Goal: Transaction & Acquisition: Purchase product/service

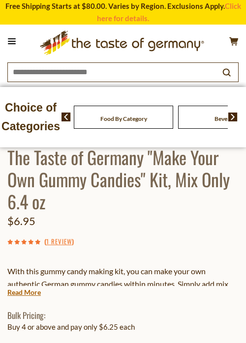
scroll to position [303, 0]
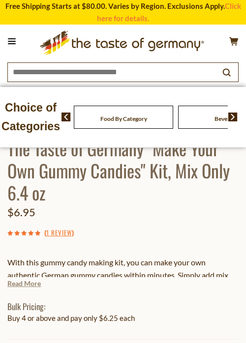
click at [24, 282] on link "Read More" at bounding box center [23, 284] width 33 height 10
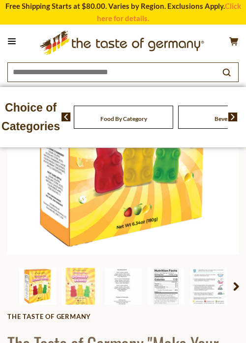
scroll to position [110, 0]
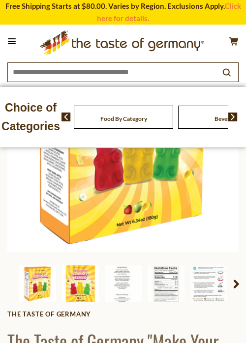
click at [86, 278] on img at bounding box center [80, 283] width 37 height 37
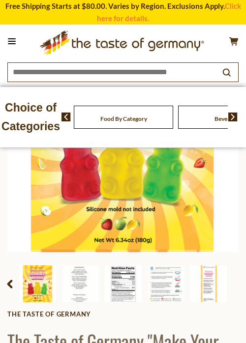
click at [133, 286] on img at bounding box center [123, 283] width 37 height 37
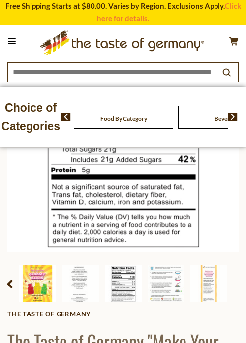
click at [51, 291] on img at bounding box center [37, 283] width 37 height 37
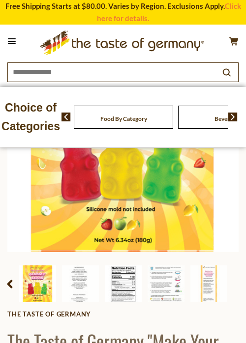
click at [121, 291] on img at bounding box center [123, 283] width 37 height 37
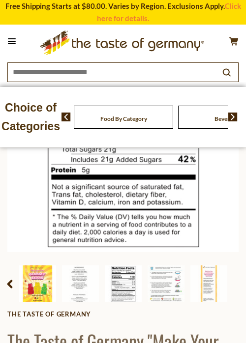
click at [38, 291] on img at bounding box center [37, 283] width 37 height 37
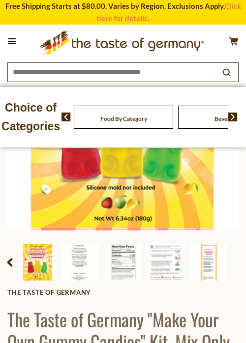
click at [99, 276] on div at bounding box center [101, 262] width 257 height 37
click at [126, 264] on img at bounding box center [123, 262] width 37 height 37
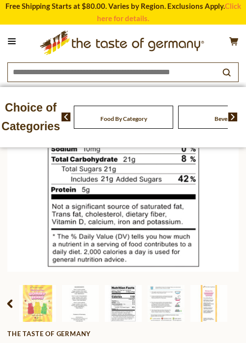
scroll to position [79, 0]
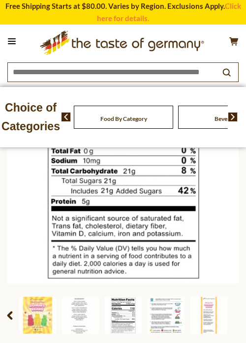
click at [163, 314] on img at bounding box center [165, 315] width 37 height 37
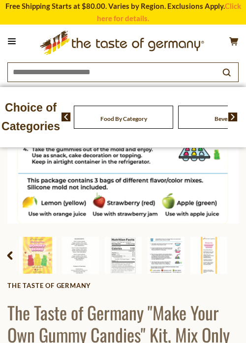
scroll to position [135, 0]
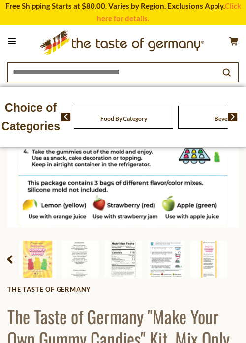
click at [14, 256] on div at bounding box center [9, 261] width 17 height 20
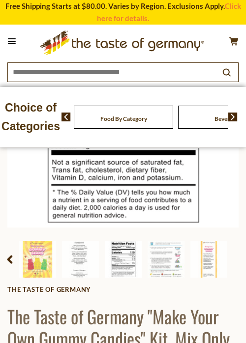
click at [14, 256] on div at bounding box center [9, 261] width 17 height 20
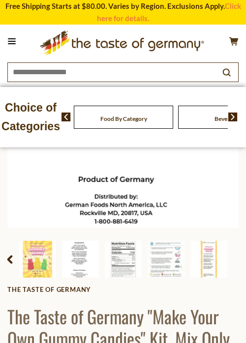
click at [15, 256] on div at bounding box center [9, 261] width 17 height 20
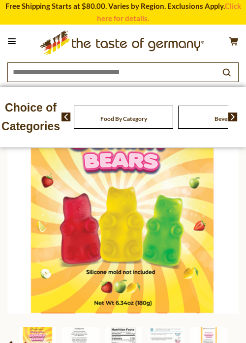
scroll to position [64, 0]
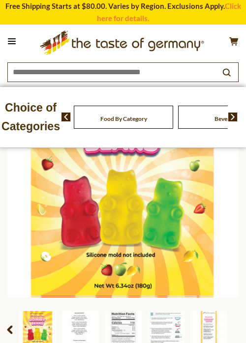
click at [12, 324] on div at bounding box center [9, 332] width 17 height 20
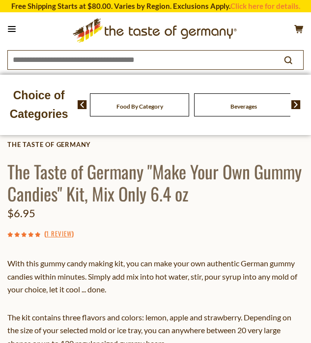
scroll to position [266, 0]
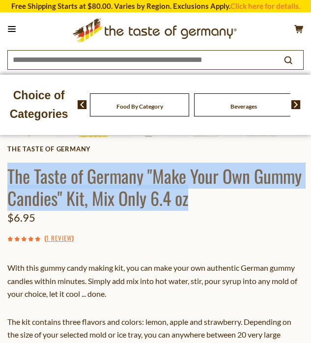
drag, startPoint x: 9, startPoint y: 175, endPoint x: 192, endPoint y: 206, distance: 185.6
click at [192, 206] on h1 "The Taste of Germany "Make Your Own Gummy Candies" Kit, Mix Only 6.4 oz" at bounding box center [155, 187] width 296 height 44
copy h1 "The Taste of Germany "Make Your Own Gummy Candies" Kit, Mix Only 6.4 oz"
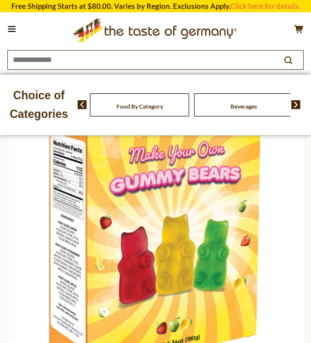
scroll to position [0, 0]
